Goal: Navigation & Orientation: Find specific page/section

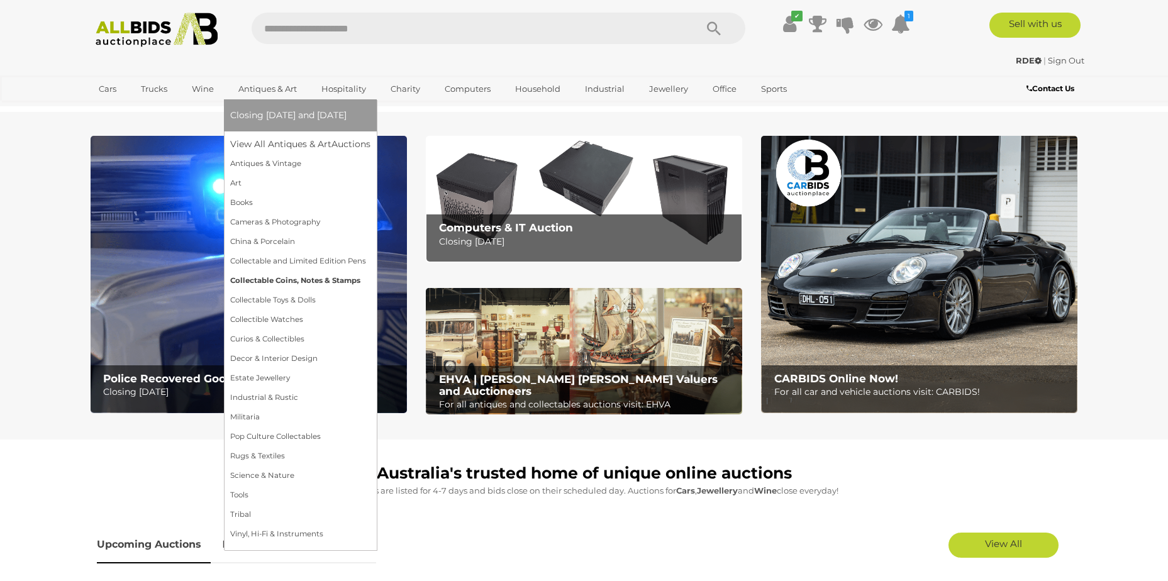
click at [280, 279] on link "Collectable Coins, Notes & Stamps" at bounding box center [300, 280] width 140 height 19
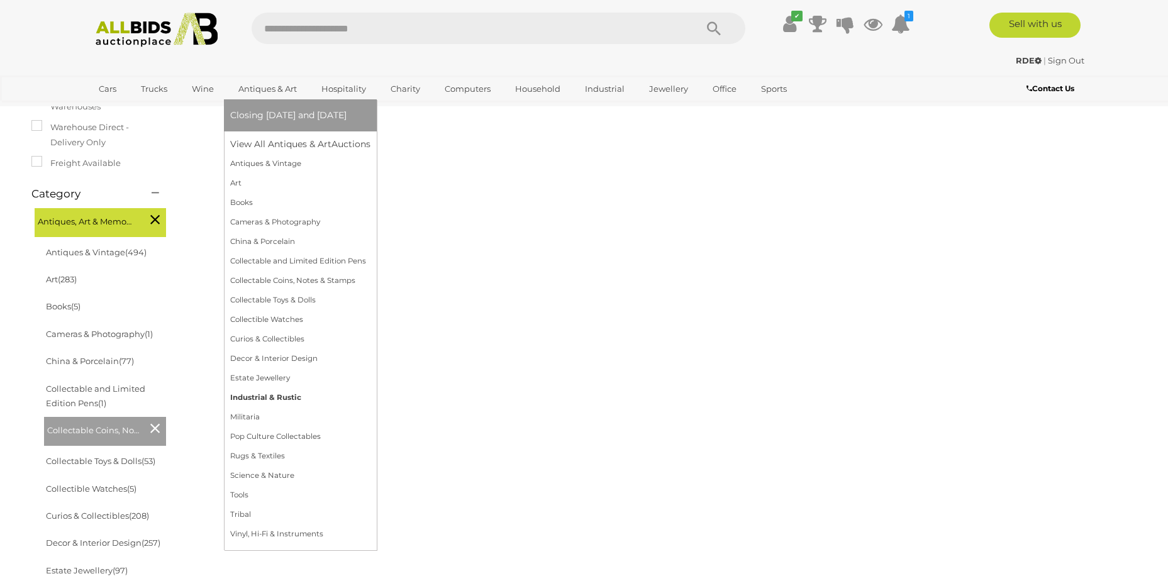
scroll to position [189, 0]
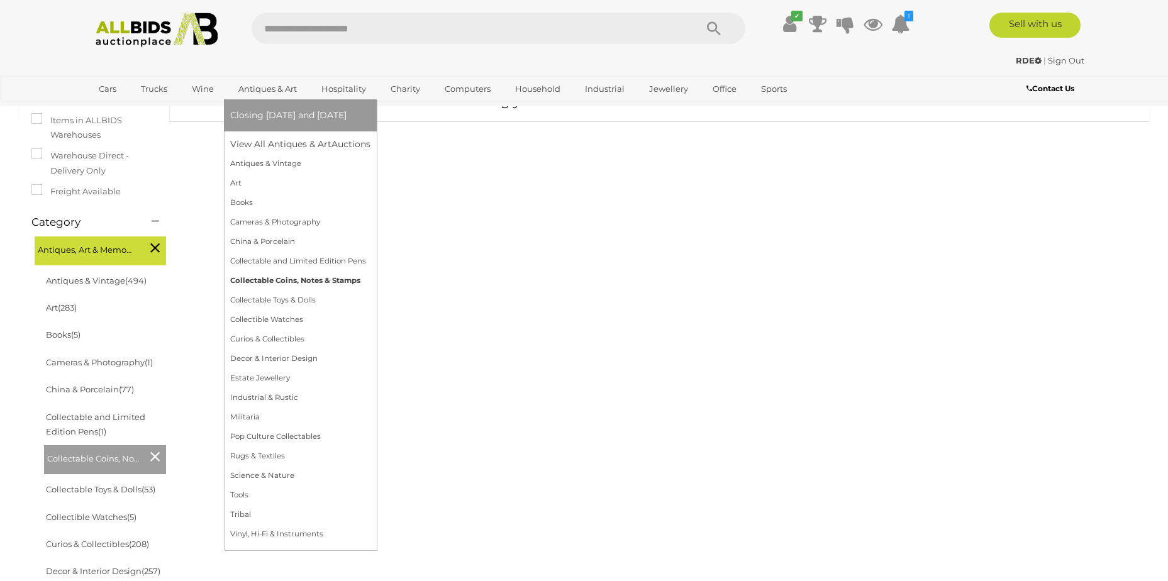
click at [311, 275] on link "Collectable Coins, Notes & Stamps" at bounding box center [300, 280] width 140 height 19
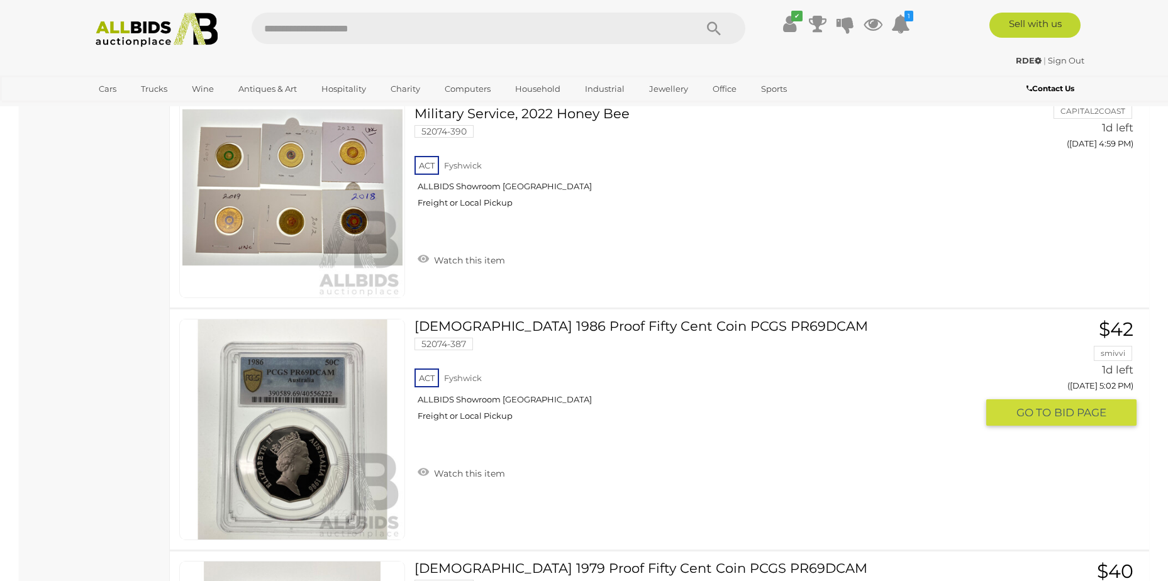
scroll to position [6982, 0]
